Goal: Task Accomplishment & Management: Manage account settings

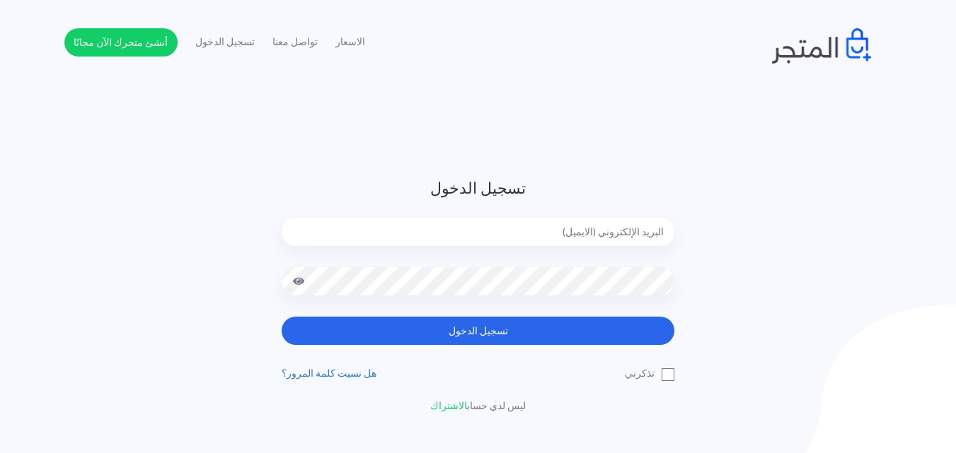
click at [550, 228] on input "email" at bounding box center [478, 232] width 393 height 28
type input "[EMAIL_ADDRESS][DOMAIN_NAME]"
click at [282, 317] on button "تسجيل الدخول" at bounding box center [478, 331] width 393 height 28
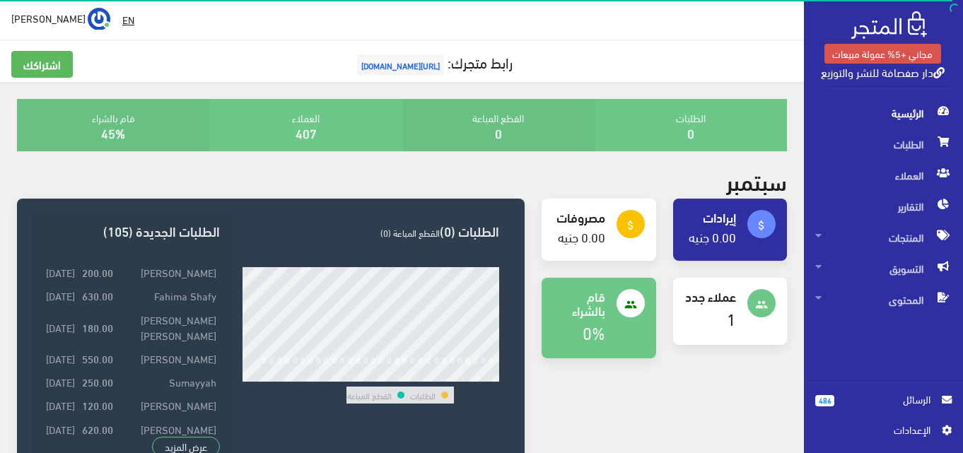
click at [893, 398] on span "الرسائل" at bounding box center [888, 400] width 85 height 16
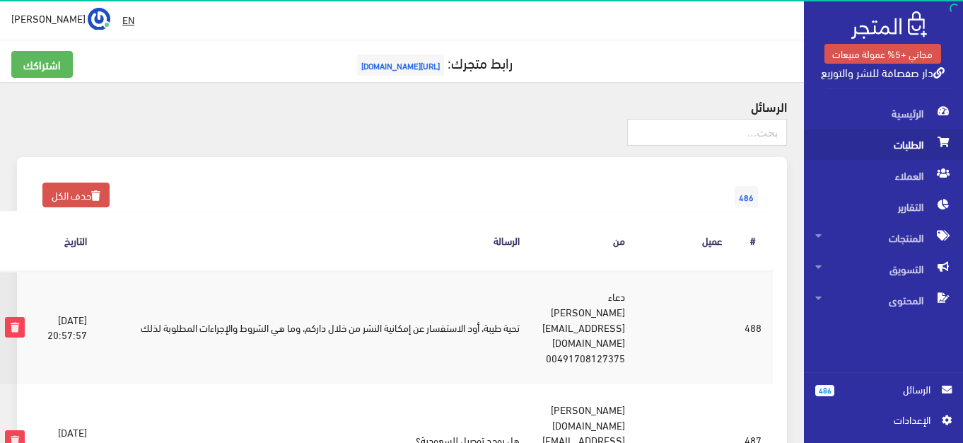
click at [887, 129] on span "الطلبات" at bounding box center [884, 144] width 137 height 31
